Goal: Information Seeking & Learning: Learn about a topic

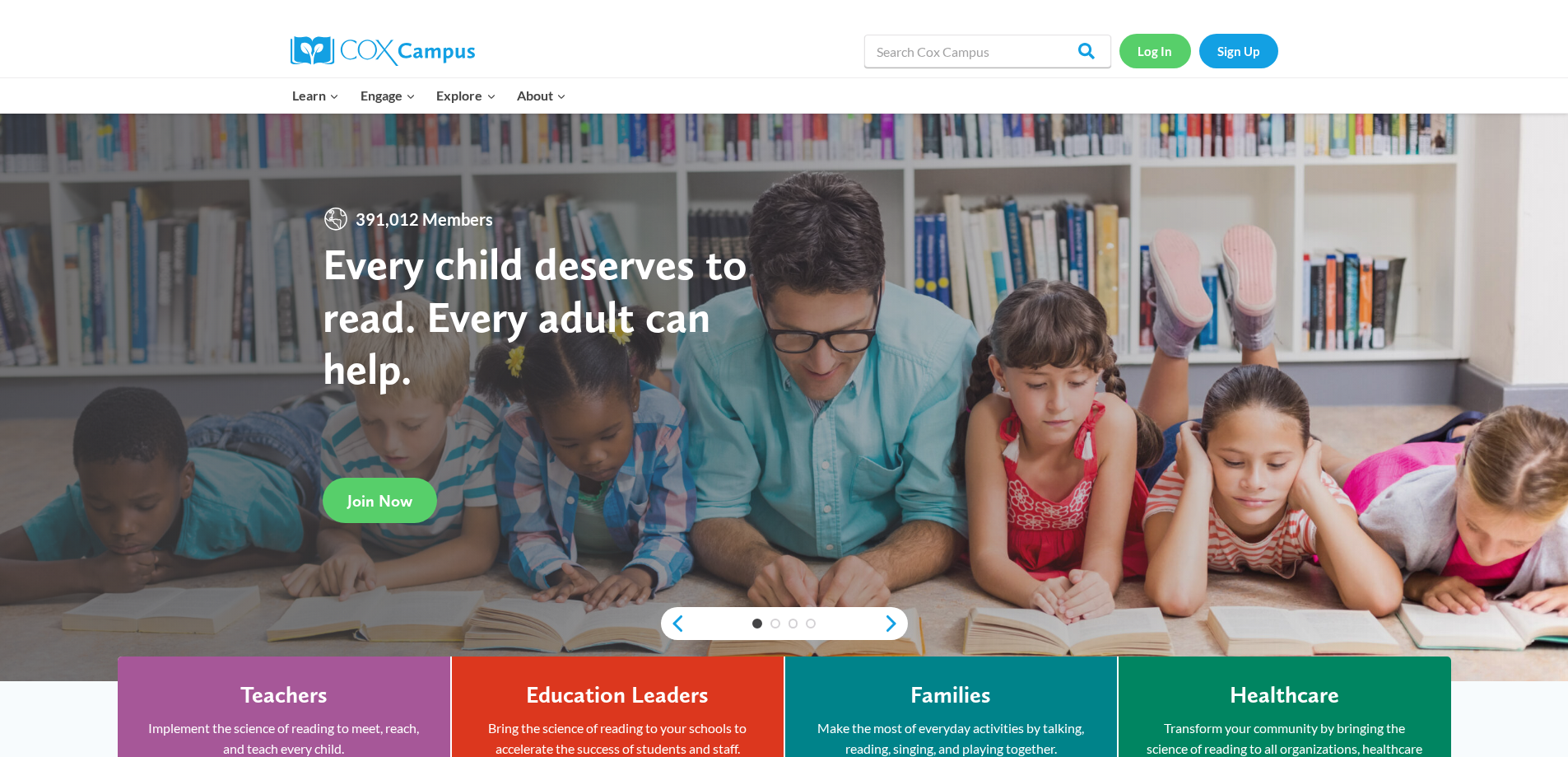
click at [1156, 49] on link "Log In" at bounding box center [1155, 50] width 71 height 34
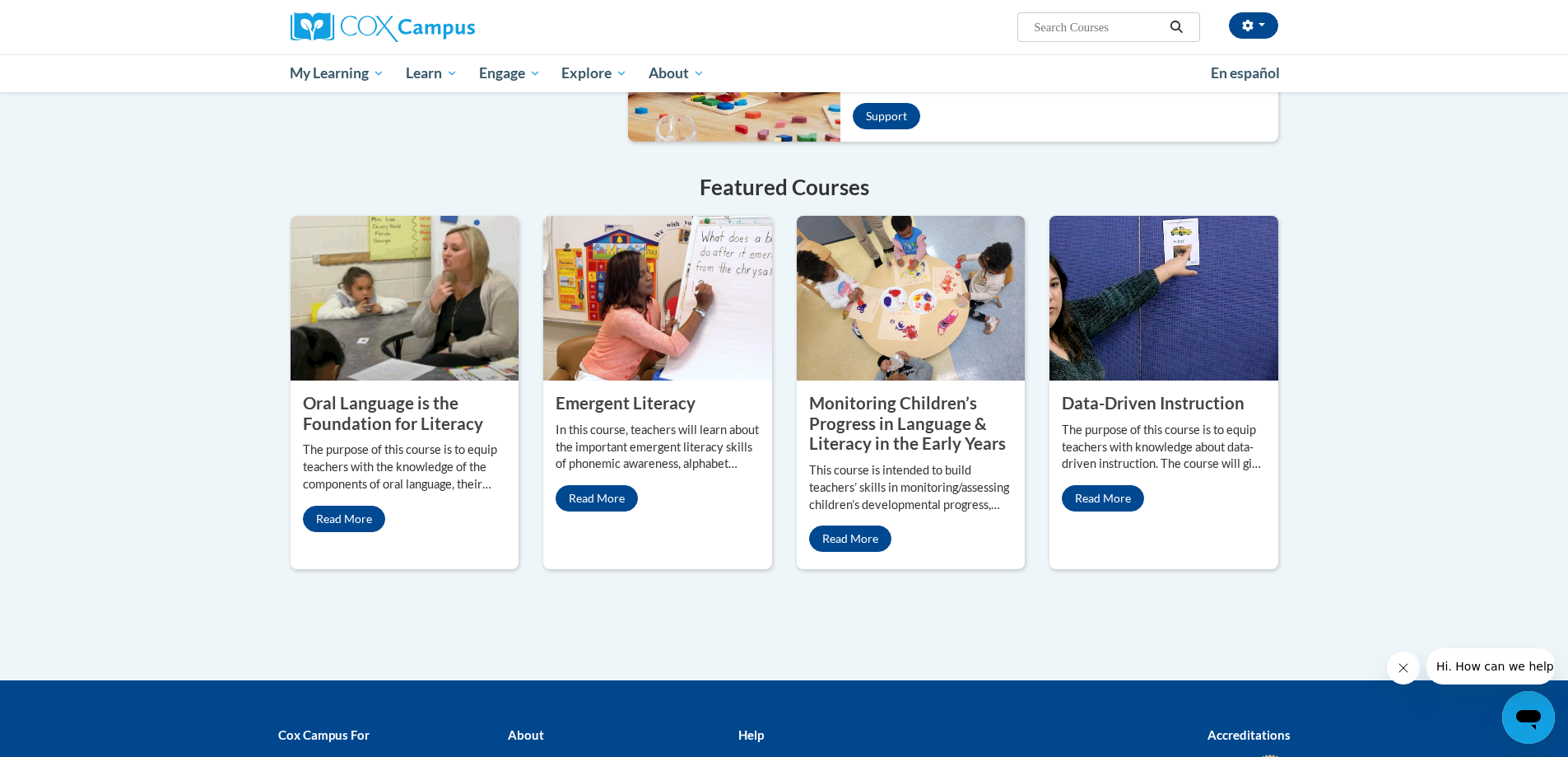
scroll to position [1402, 0]
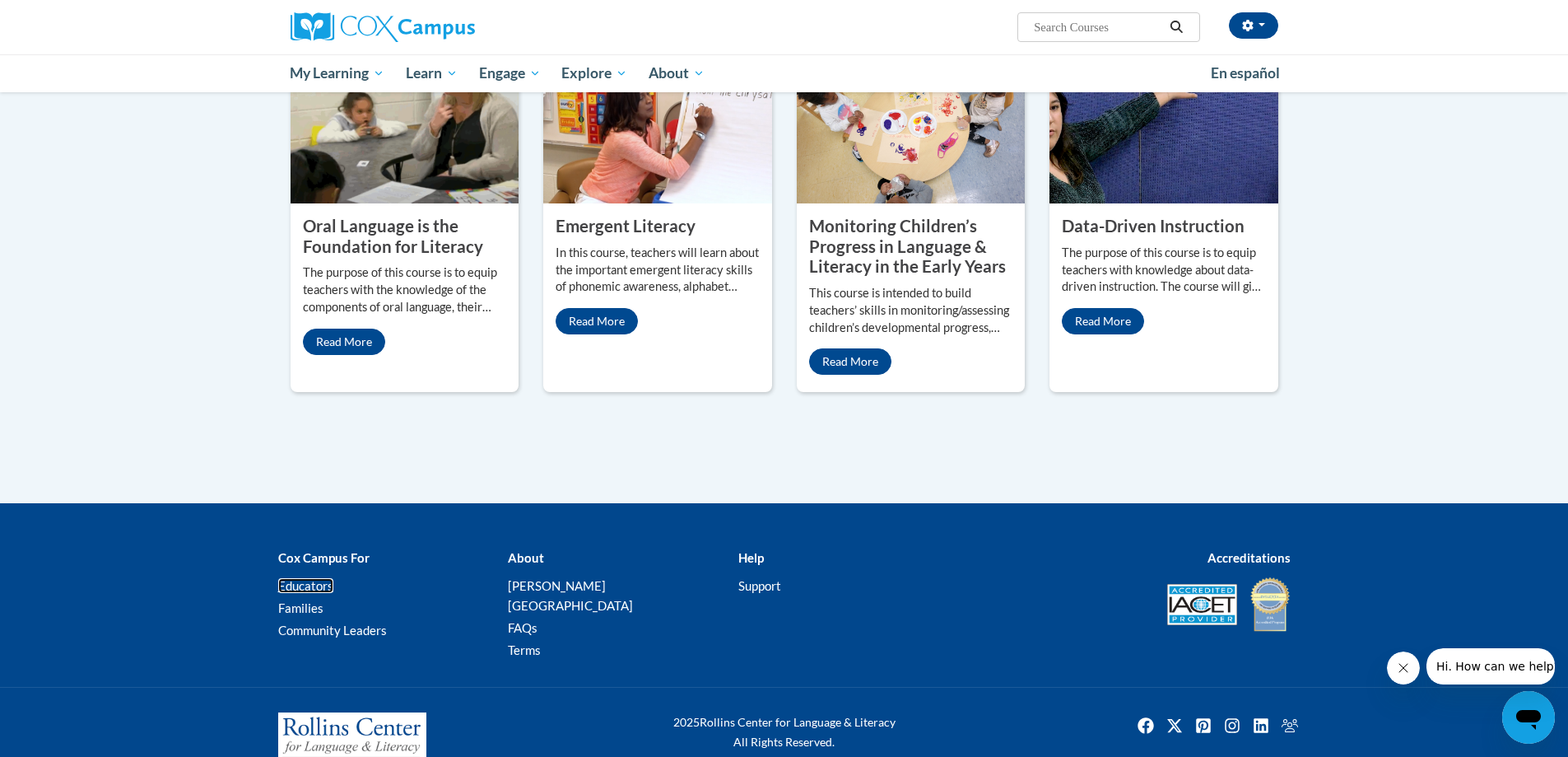
click at [306, 578] on link "Educators" at bounding box center [305, 585] width 55 height 15
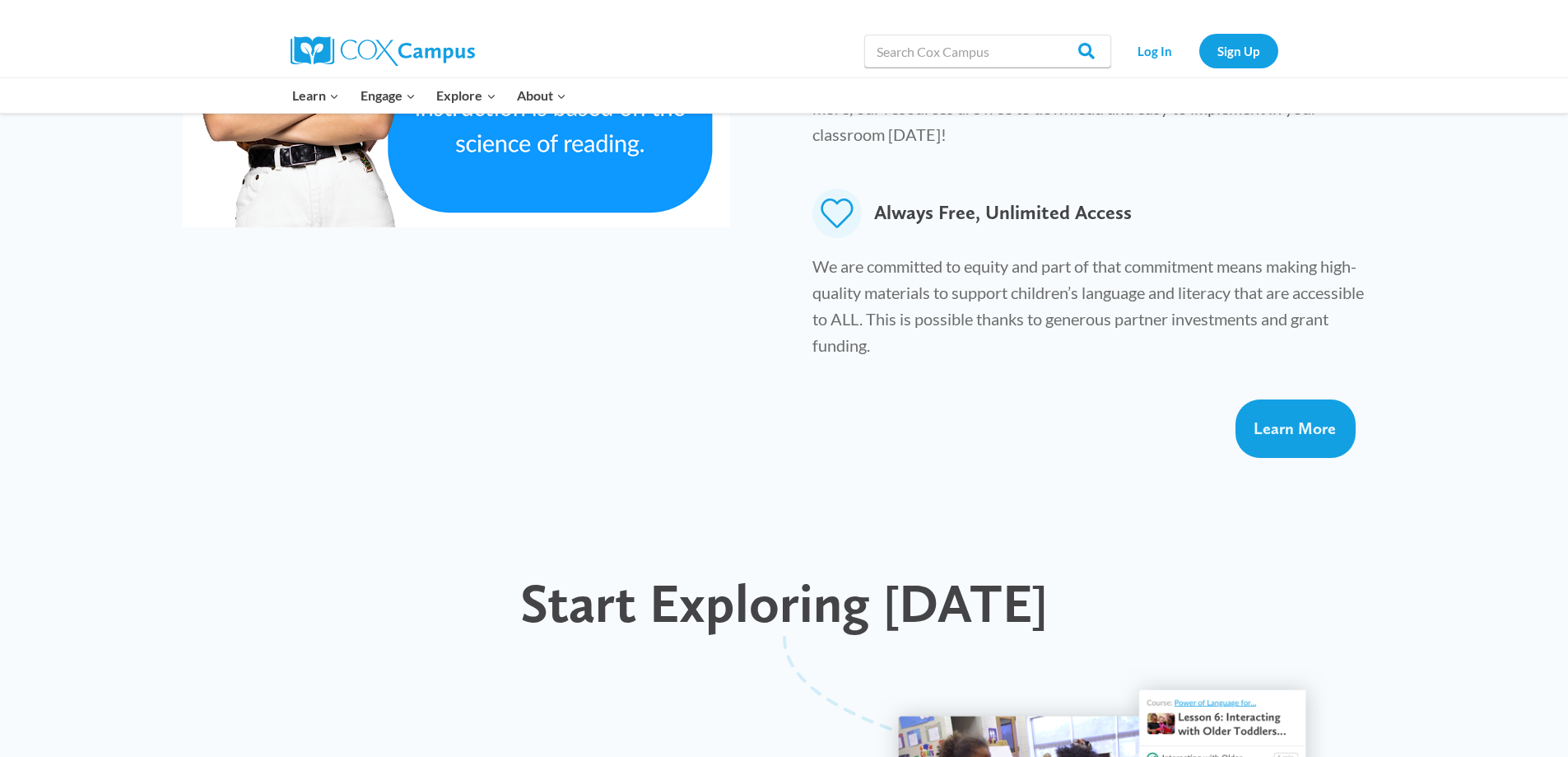
scroll to position [1121, 0]
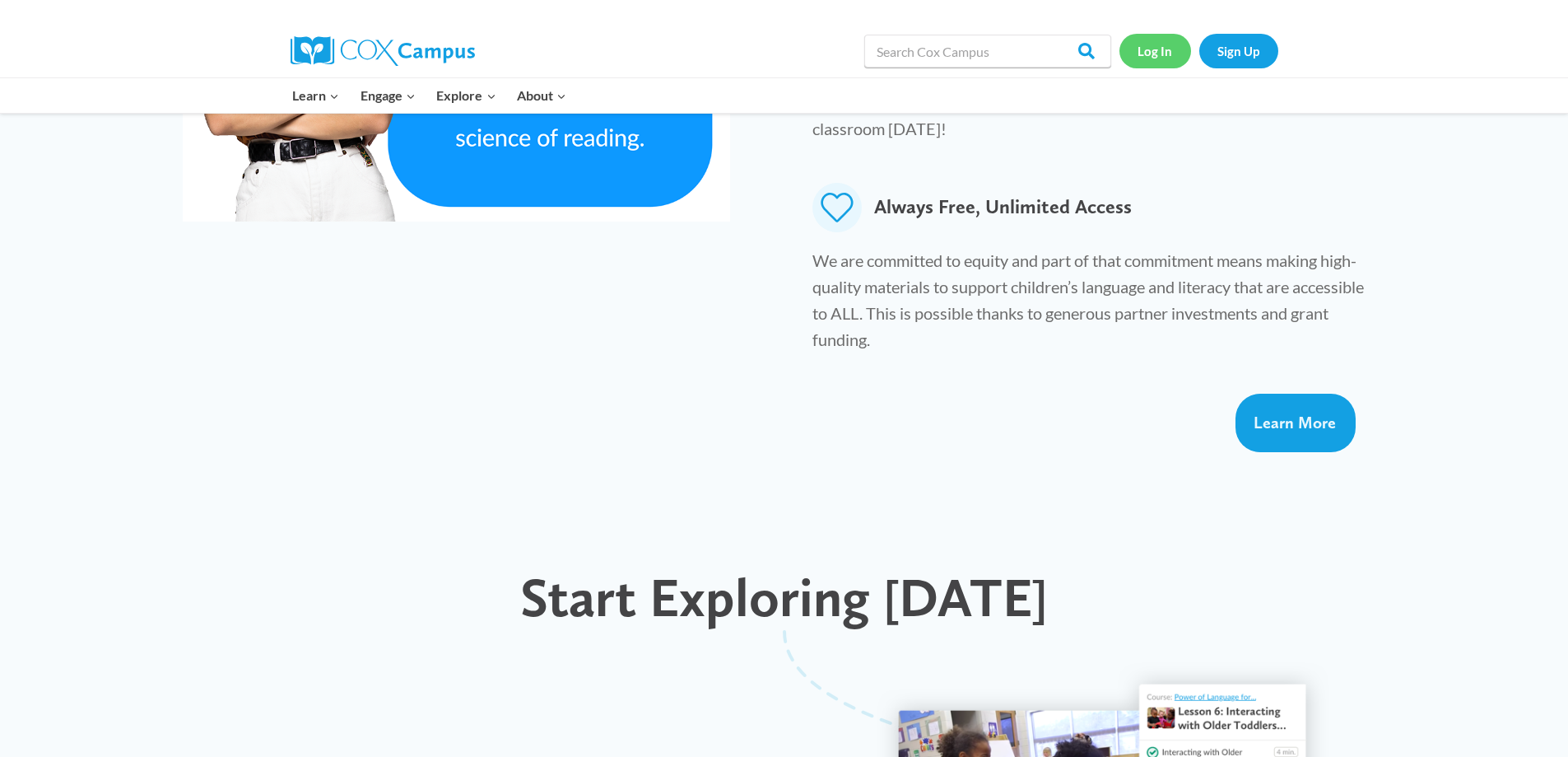
click at [1143, 46] on link "Log In" at bounding box center [1155, 50] width 71 height 34
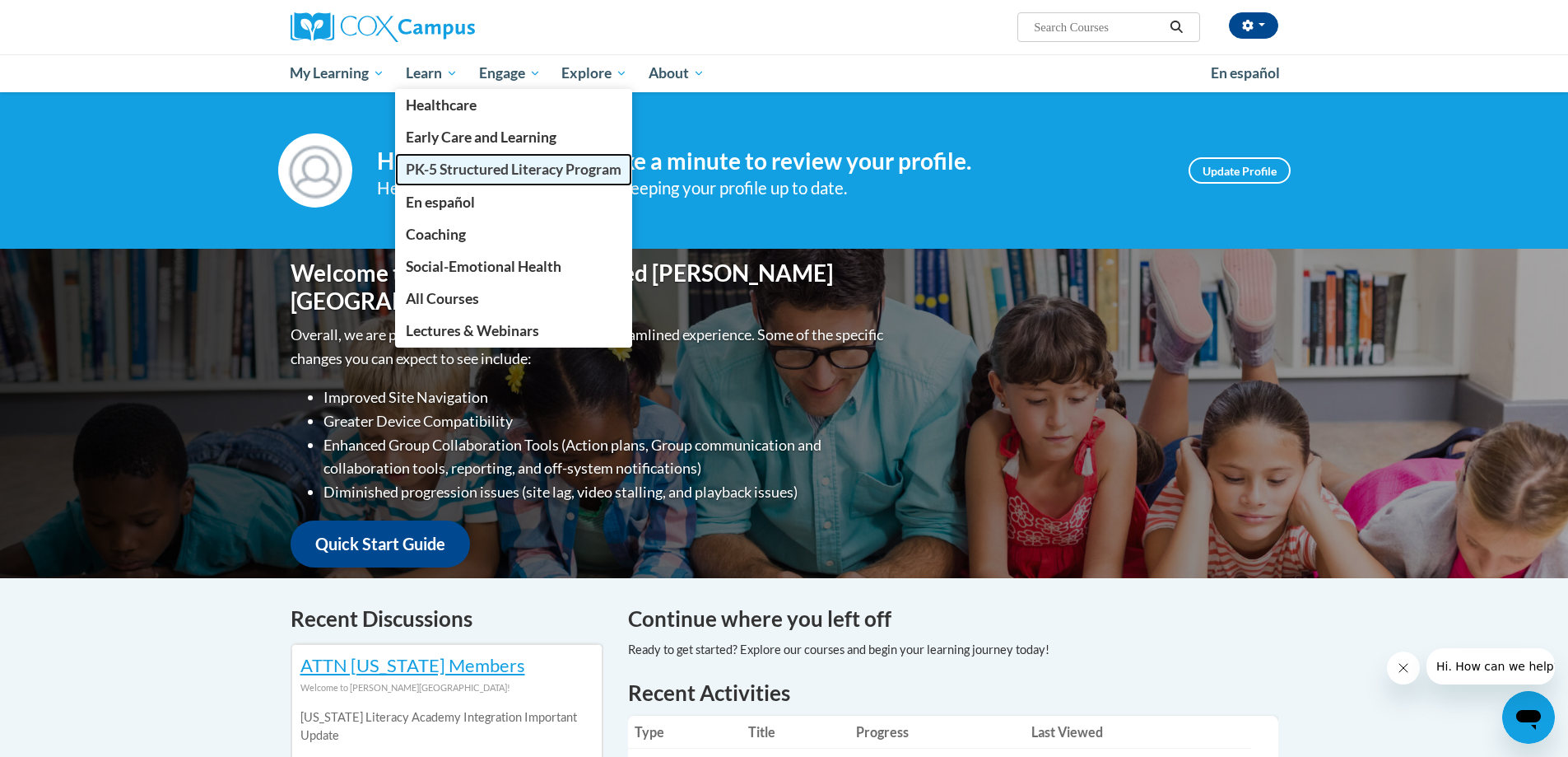
click at [449, 166] on span "PK-5 Structured Literacy Program" at bounding box center [514, 169] width 216 height 17
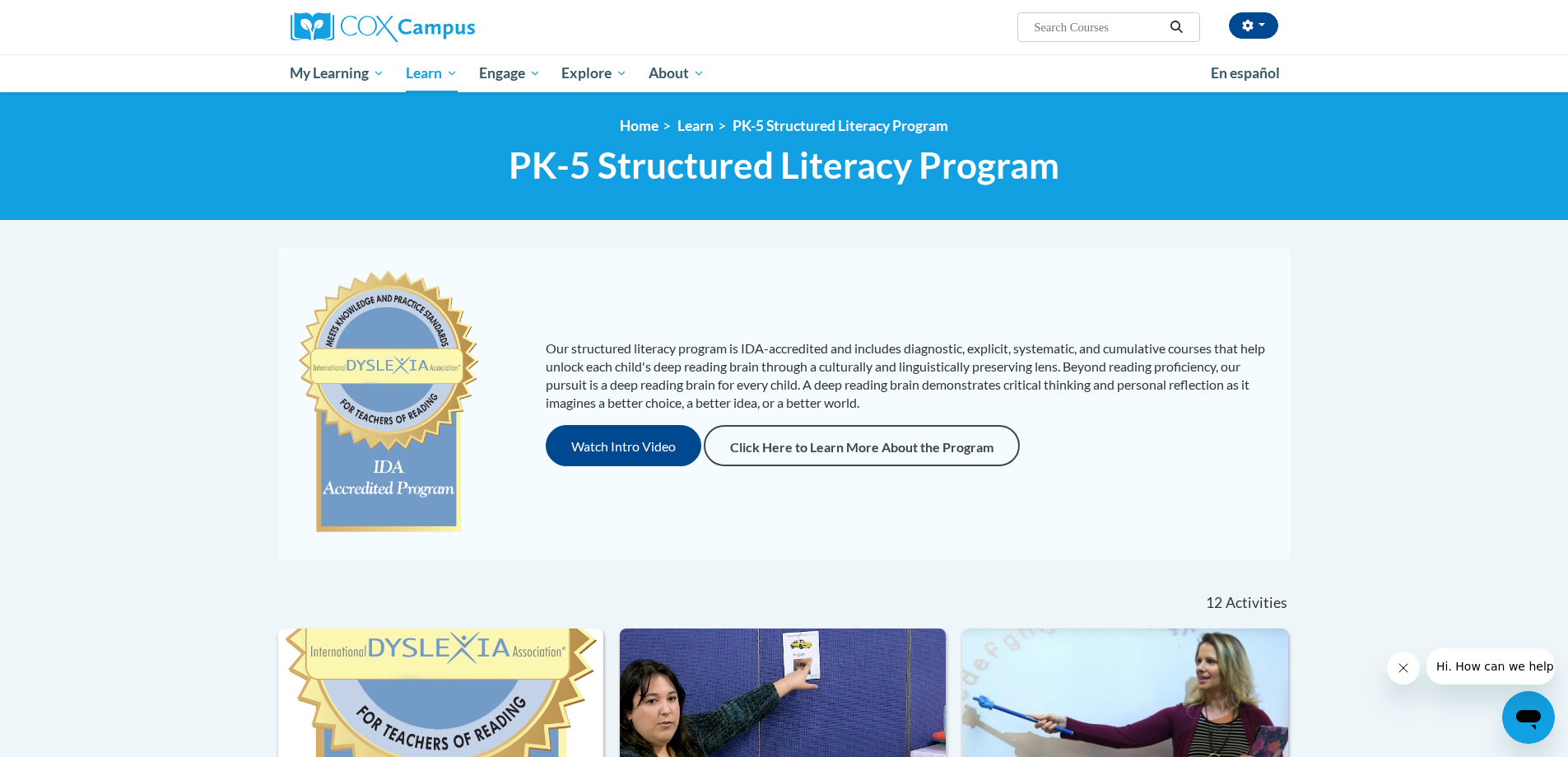
click at [1048, 26] on input "Search..." at bounding box center [1098, 27] width 132 height 20
type input "science of reading"
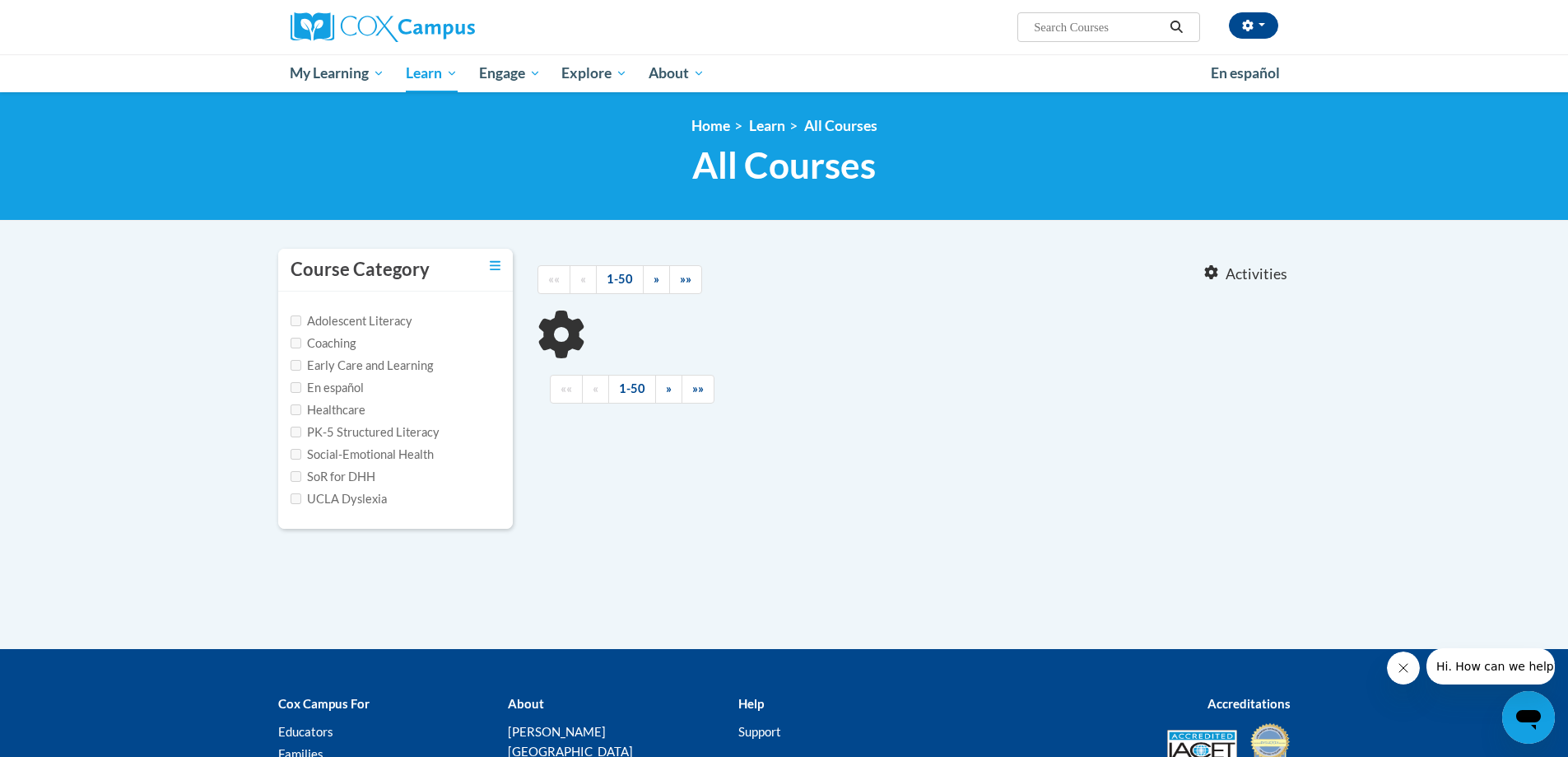
type input "science of reading"
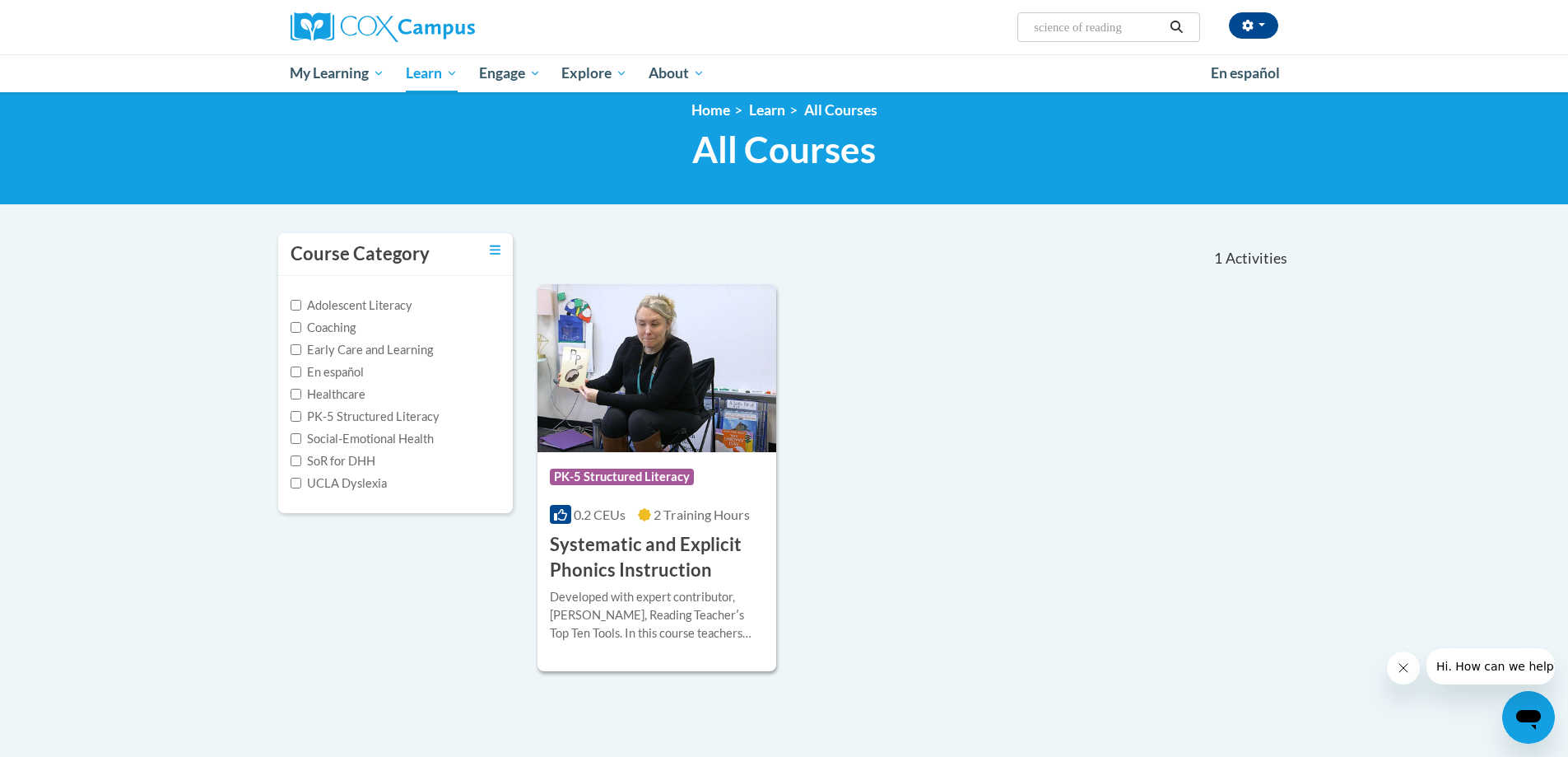
scroll to position [17, 0]
